Goal: Obtain resource: Download file/media

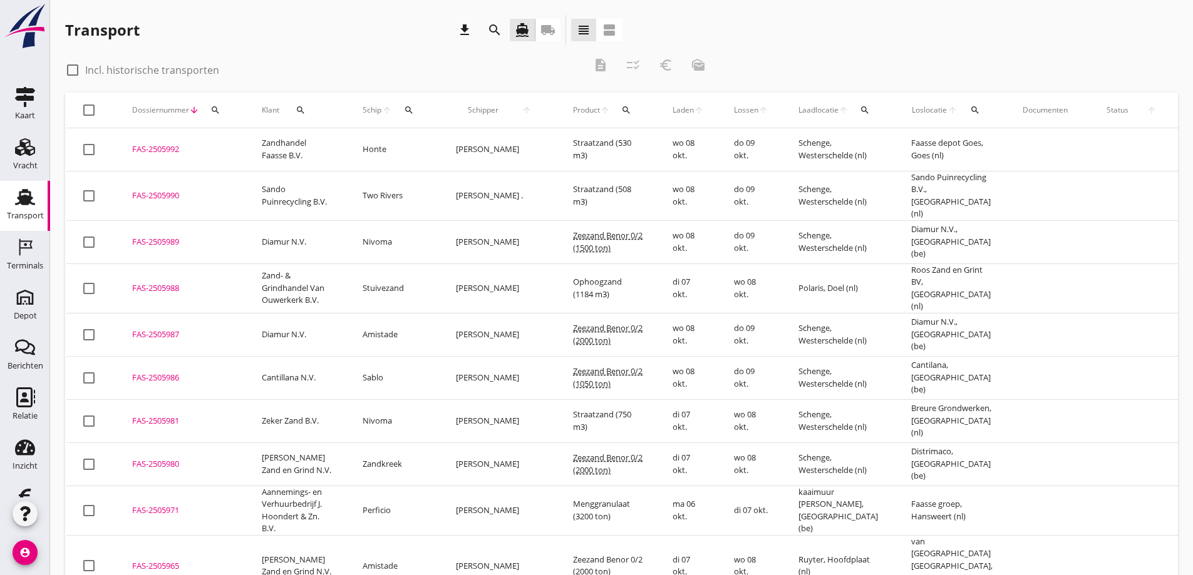
drag, startPoint x: 547, startPoint y: 27, endPoint x: 394, endPoint y: 187, distance: 221.0
click at [547, 27] on icon "local_shipping" at bounding box center [547, 30] width 15 height 15
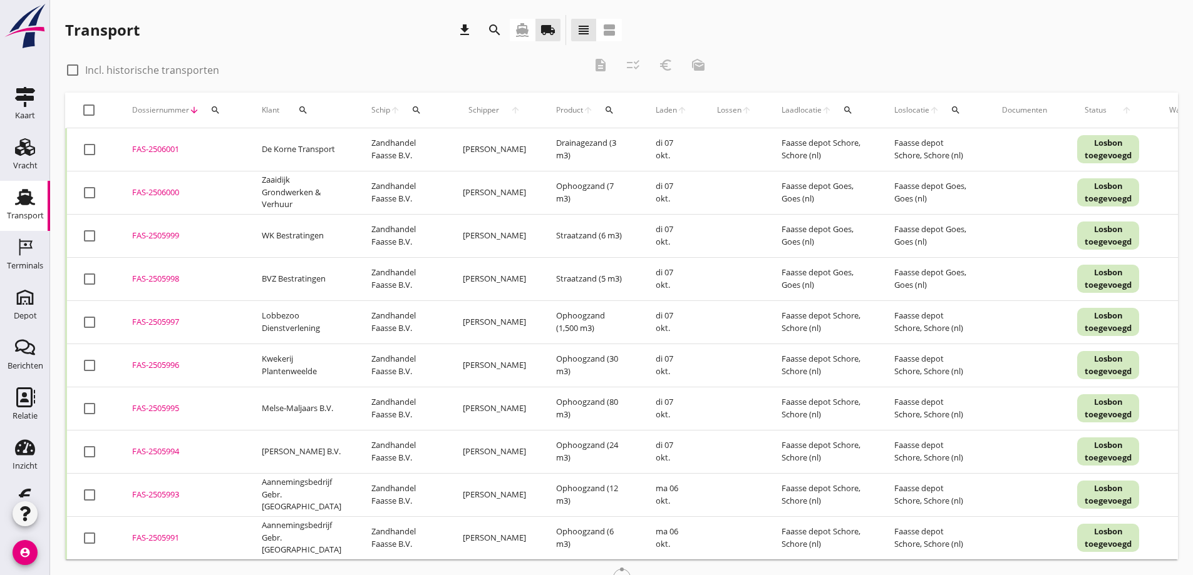
click at [301, 108] on icon "search" at bounding box center [303, 110] width 10 height 10
click at [322, 145] on input "Zoeken op opdrachtgever..." at bounding box center [354, 147] width 130 height 20
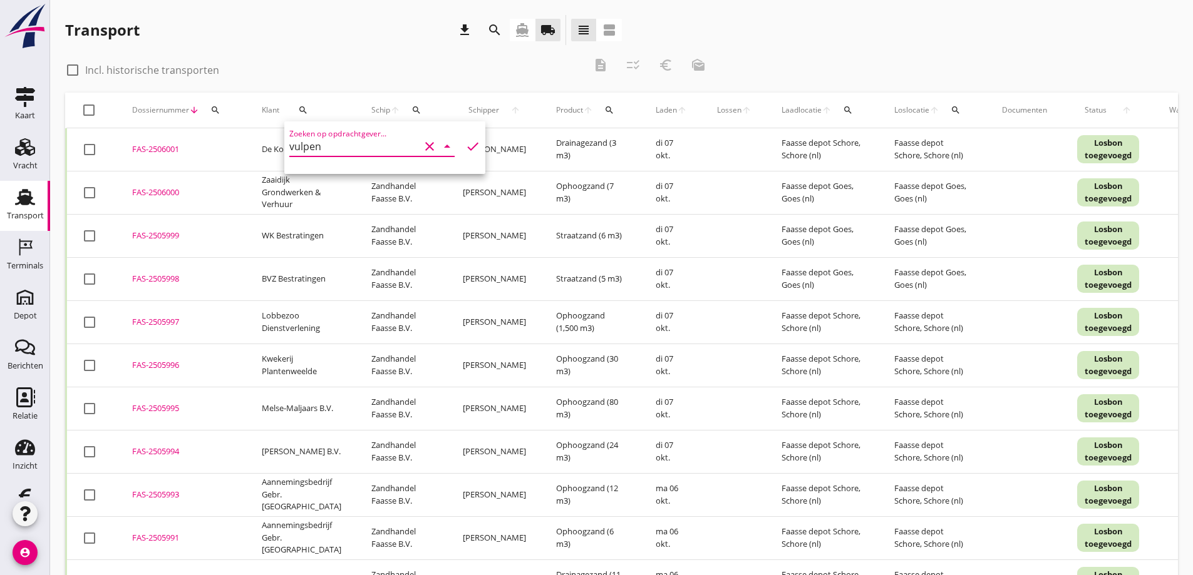
type input "vulpen"
click at [465, 145] on icon "check" at bounding box center [472, 146] width 15 height 15
drag, startPoint x: 76, startPoint y: 71, endPoint x: 85, endPoint y: 80, distance: 12.8
click at [76, 71] on div at bounding box center [72, 69] width 21 height 21
checkbox input "true"
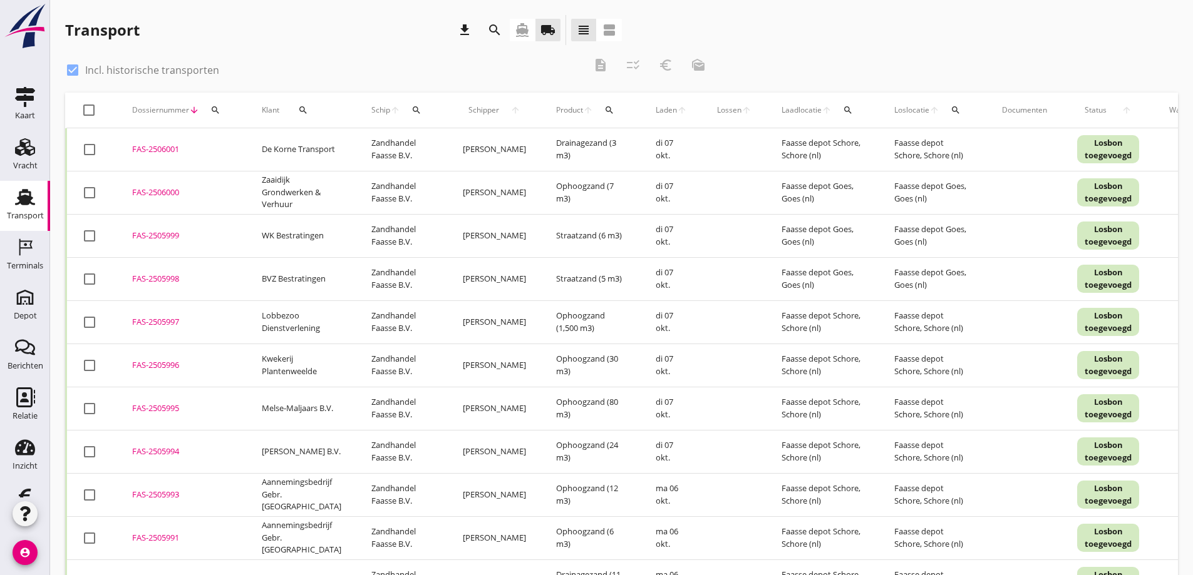
click at [303, 106] on icon "search" at bounding box center [303, 110] width 10 height 10
click at [465, 146] on icon "check" at bounding box center [472, 146] width 15 height 15
click at [465, 143] on icon "check" at bounding box center [472, 146] width 15 height 15
click at [364, 147] on input "vulpen" at bounding box center [354, 147] width 130 height 20
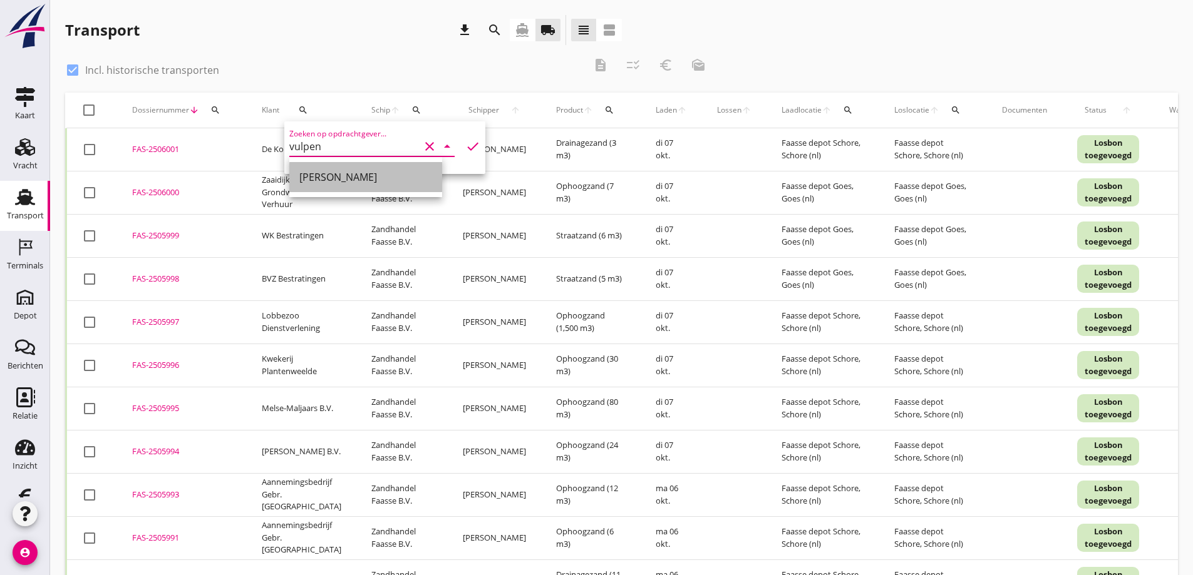
click at [340, 175] on div "[PERSON_NAME]" at bounding box center [365, 177] width 133 height 15
type input "[PERSON_NAME]"
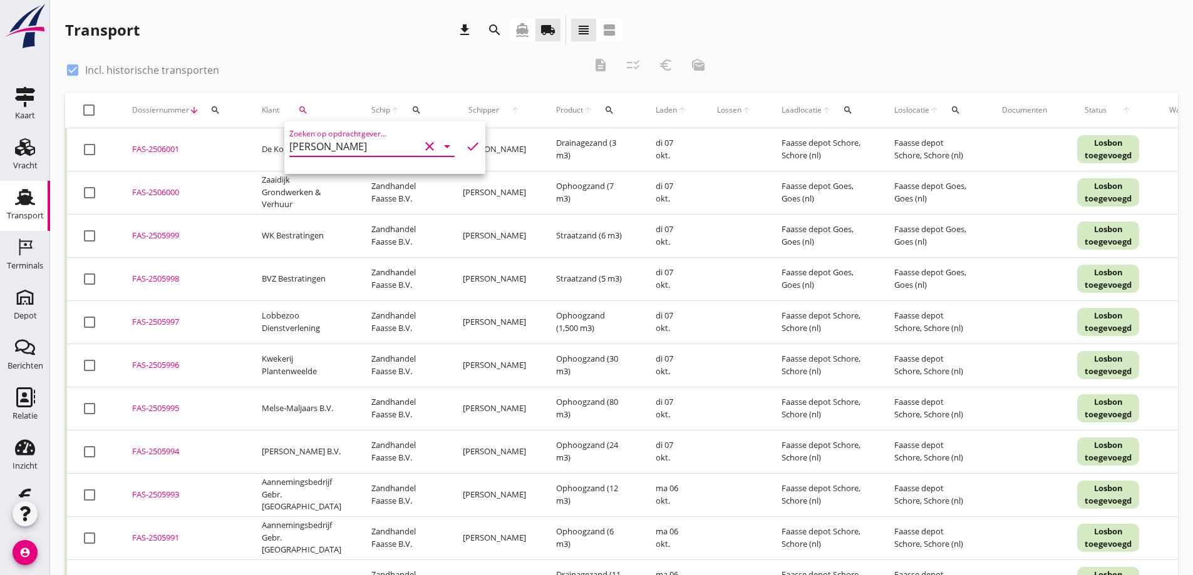
click at [465, 145] on icon "check" at bounding box center [472, 146] width 15 height 15
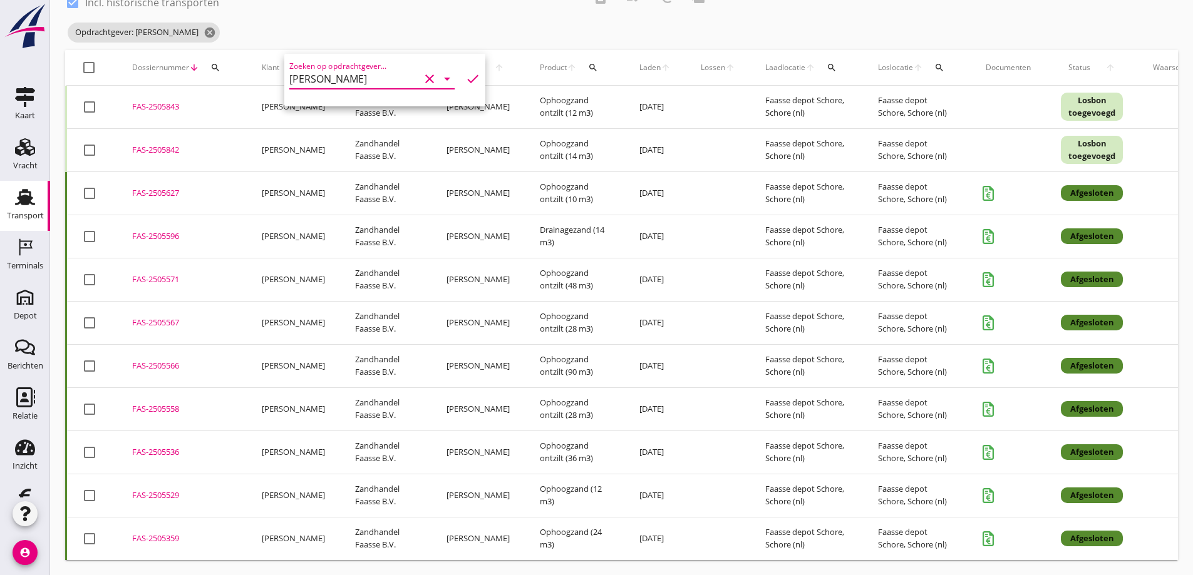
scroll to position [77, 0]
click at [226, 20] on div "Opdrachtgever: [PERSON_NAME] cancel" at bounding box center [389, 32] width 649 height 25
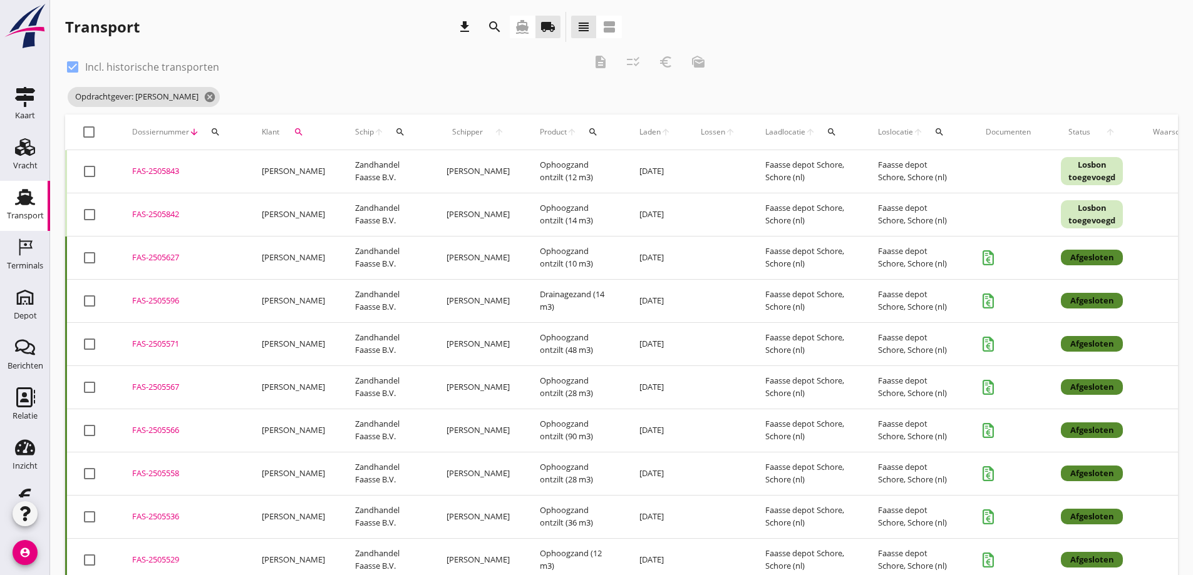
scroll to position [0, 0]
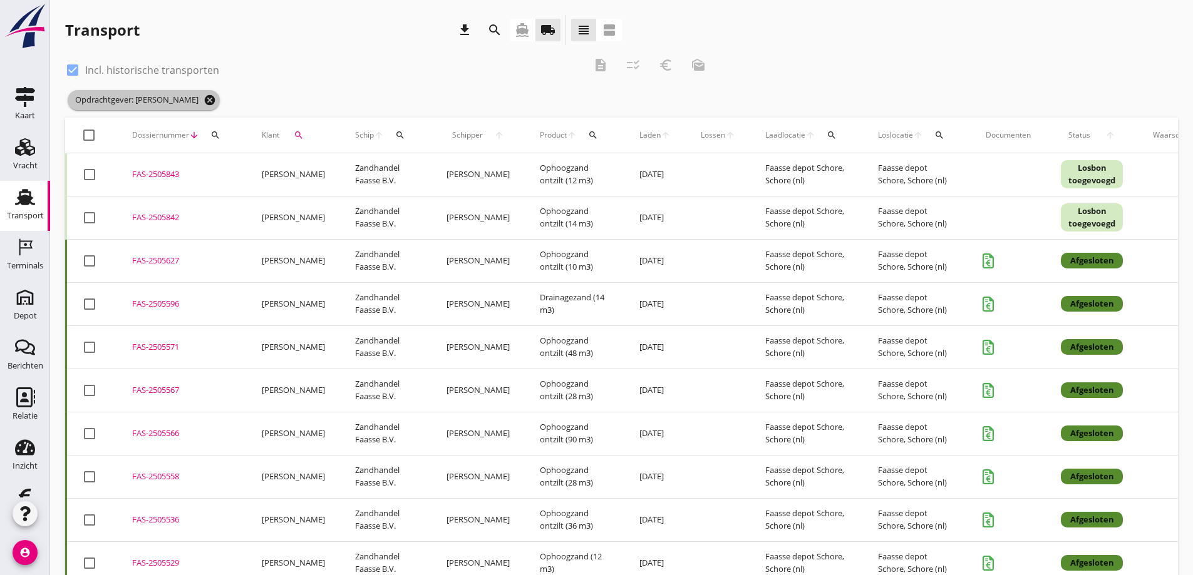
click at [204, 98] on icon "cancel" at bounding box center [210, 100] width 13 height 13
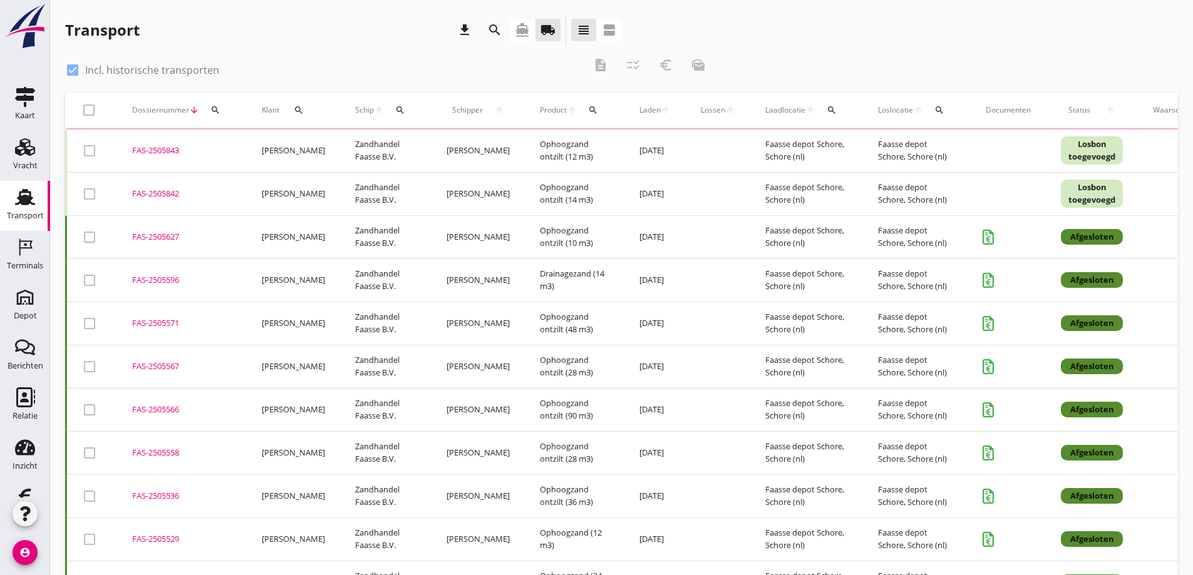
click at [75, 69] on div at bounding box center [72, 69] width 21 height 21
checkbox input "false"
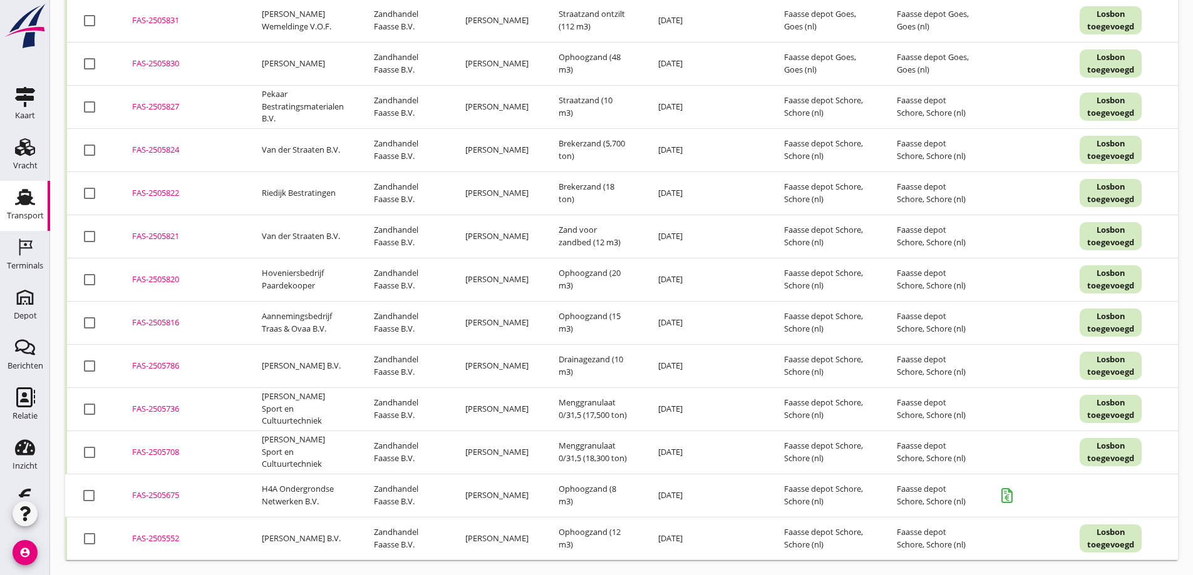
scroll to position [4848, 0]
click at [160, 490] on div "FAS-2505675" at bounding box center [182, 496] width 100 height 13
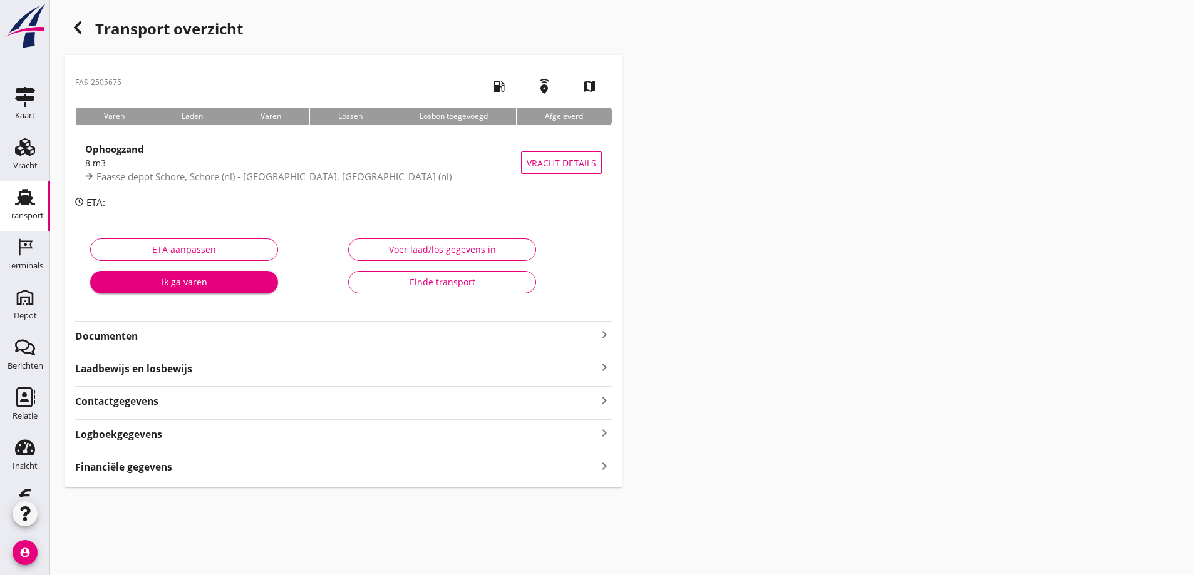
click at [128, 335] on strong "Documenten" at bounding box center [336, 336] width 522 height 14
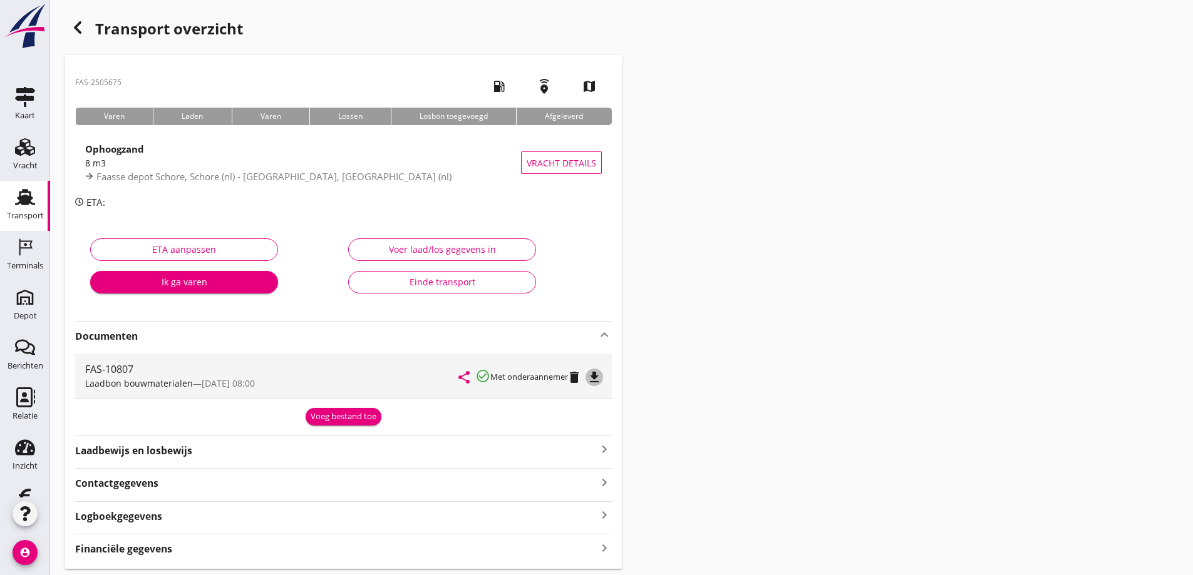
click at [598, 376] on icon "file_download" at bounding box center [594, 377] width 15 height 15
